Goal: Transaction & Acquisition: Subscribe to service/newsletter

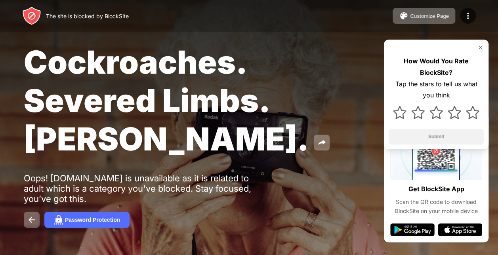
click at [459, 9] on div "Customize Page Edit Block List Redirect Customize Block Page Upgrade Password P…" at bounding box center [434, 16] width 83 height 16
click at [437, 17] on div "Customize Page" at bounding box center [429, 16] width 39 height 6
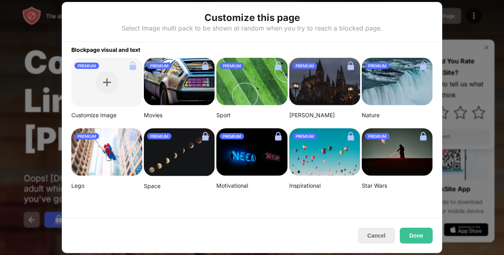
click at [101, 100] on div "PREMIUM" at bounding box center [106, 82] width 71 height 49
click at [447, 17] on div at bounding box center [252, 127] width 504 height 255
